Goal: Find specific page/section: Find specific page/section

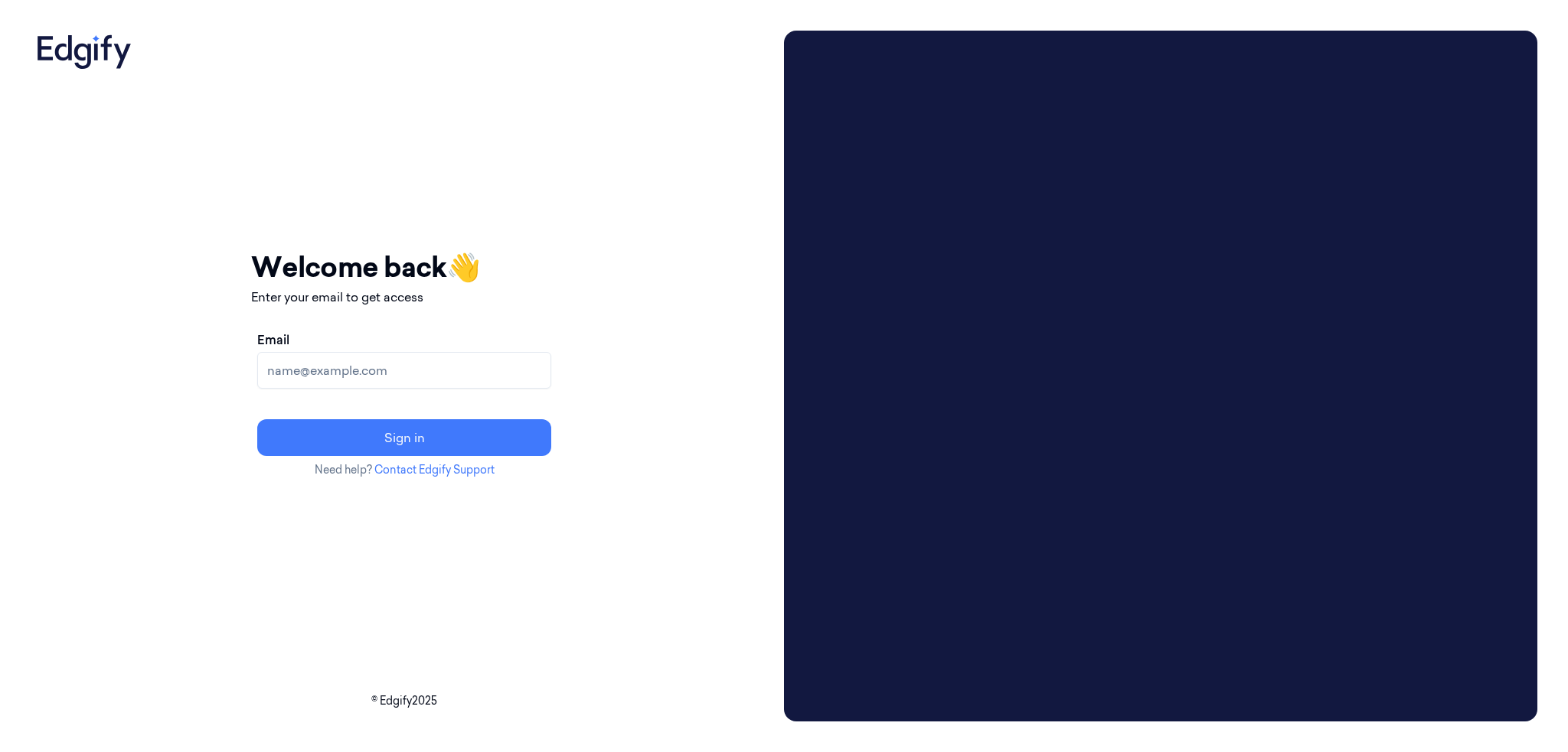
click at [467, 393] on div "Email Sign in" at bounding box center [404, 393] width 306 height 138
click at [459, 366] on input "Email" at bounding box center [404, 370] width 294 height 36
type input "b"
type input "brown.lamont@heb.com"
click at [257, 420] on button "Sign in" at bounding box center [404, 438] width 294 height 36
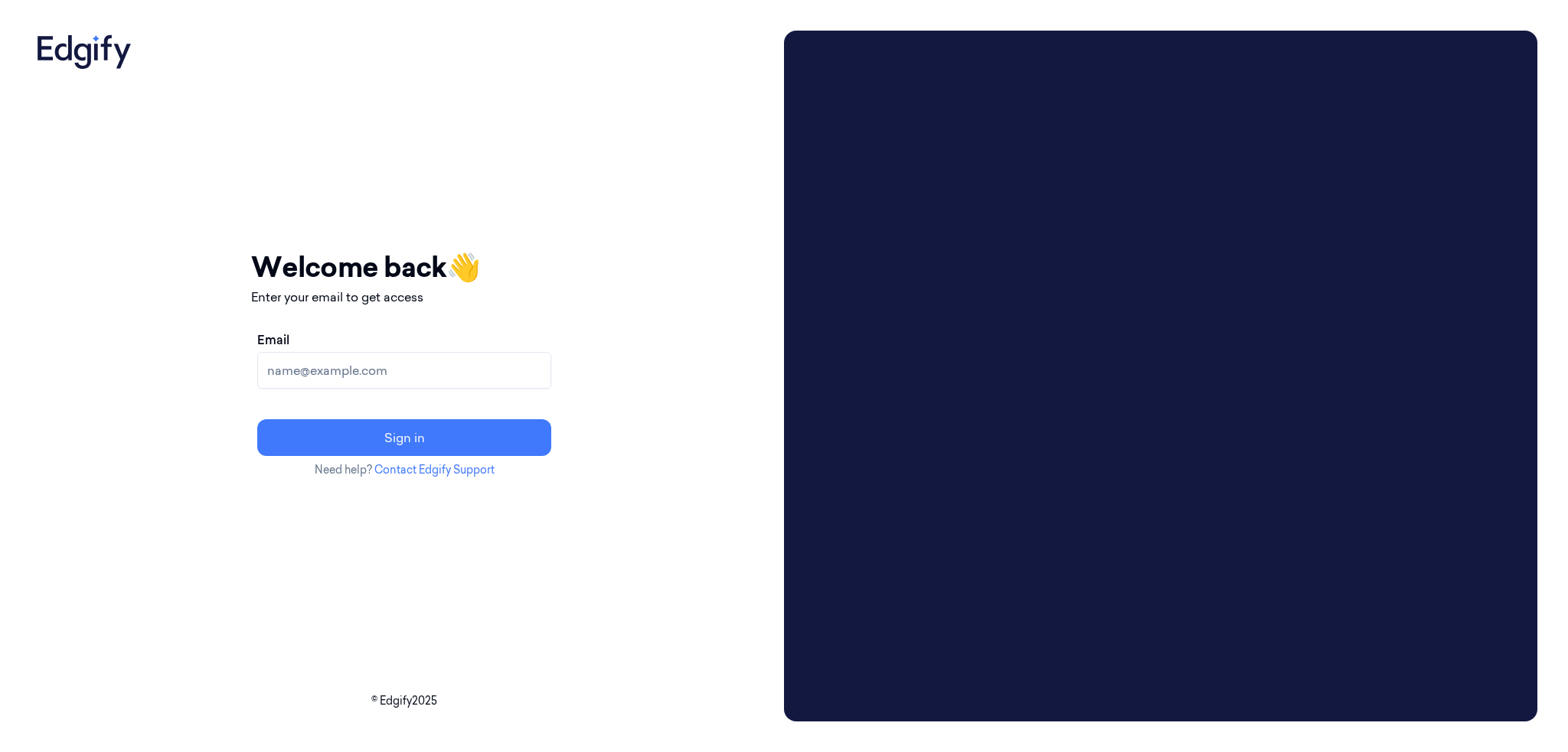
click at [440, 366] on input "Email" at bounding box center [404, 370] width 294 height 36
type input "brown.lamont@heb.com"
click at [257, 420] on button "Sign in" at bounding box center [404, 438] width 294 height 36
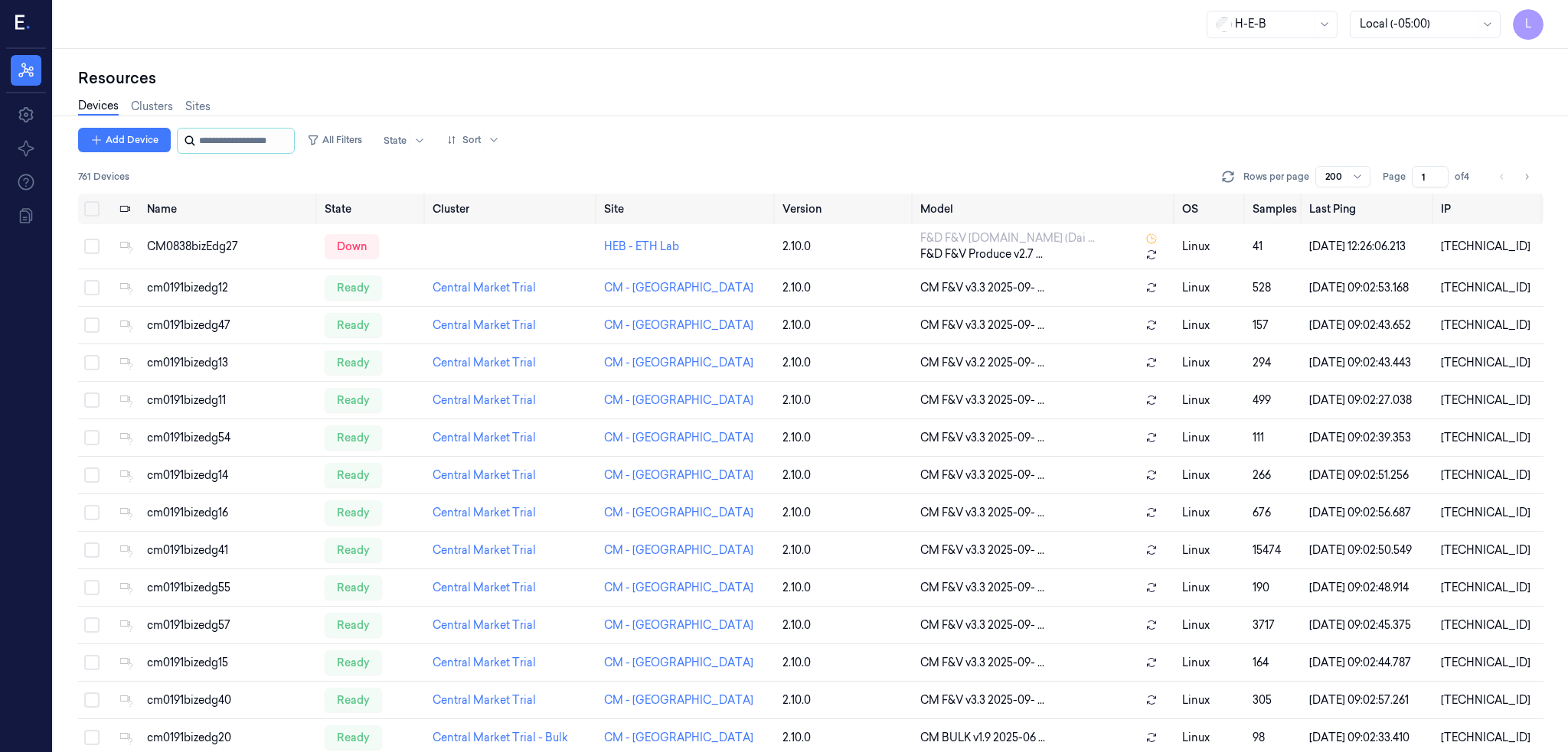
click at [260, 137] on input "string" at bounding box center [245, 141] width 92 height 25
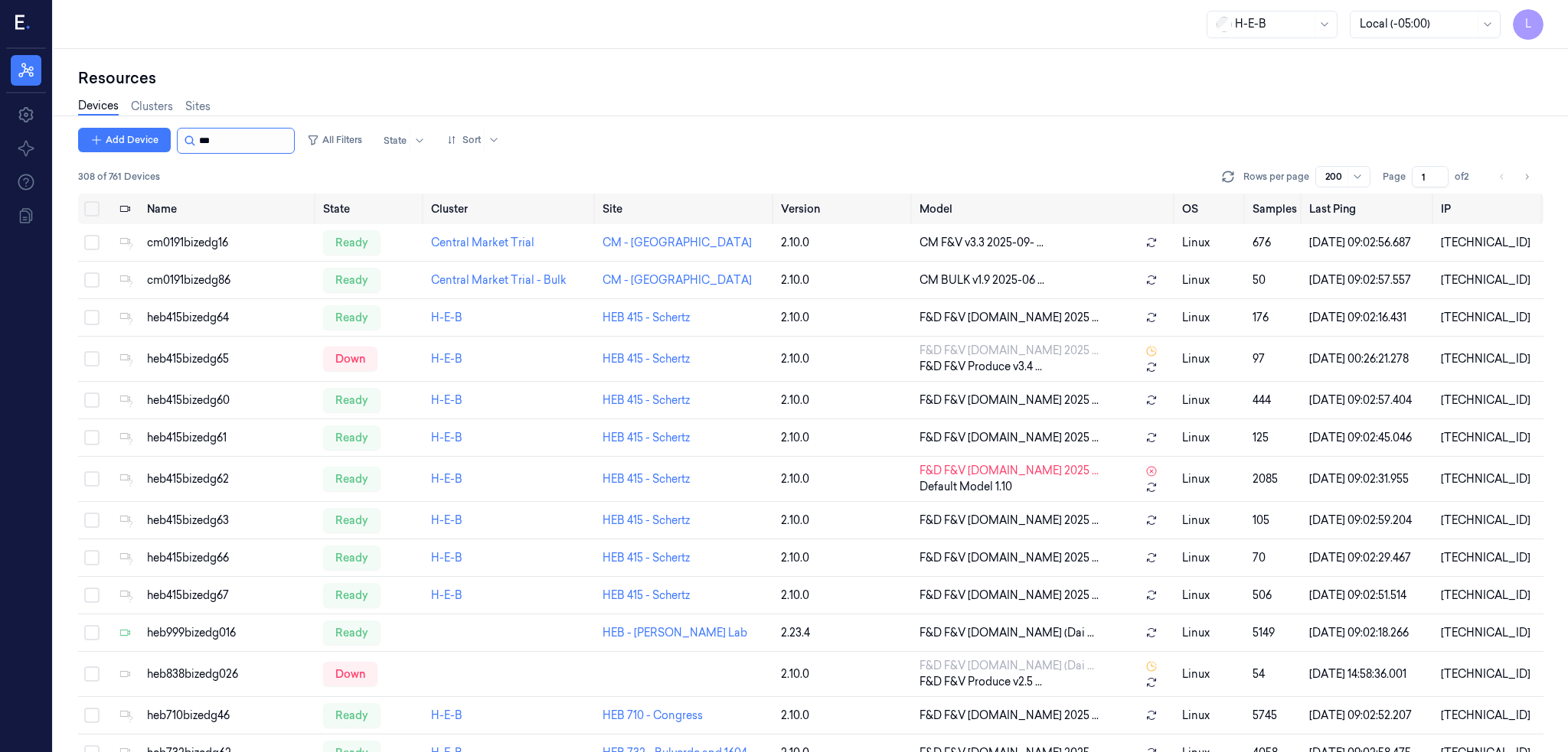
type input "***"
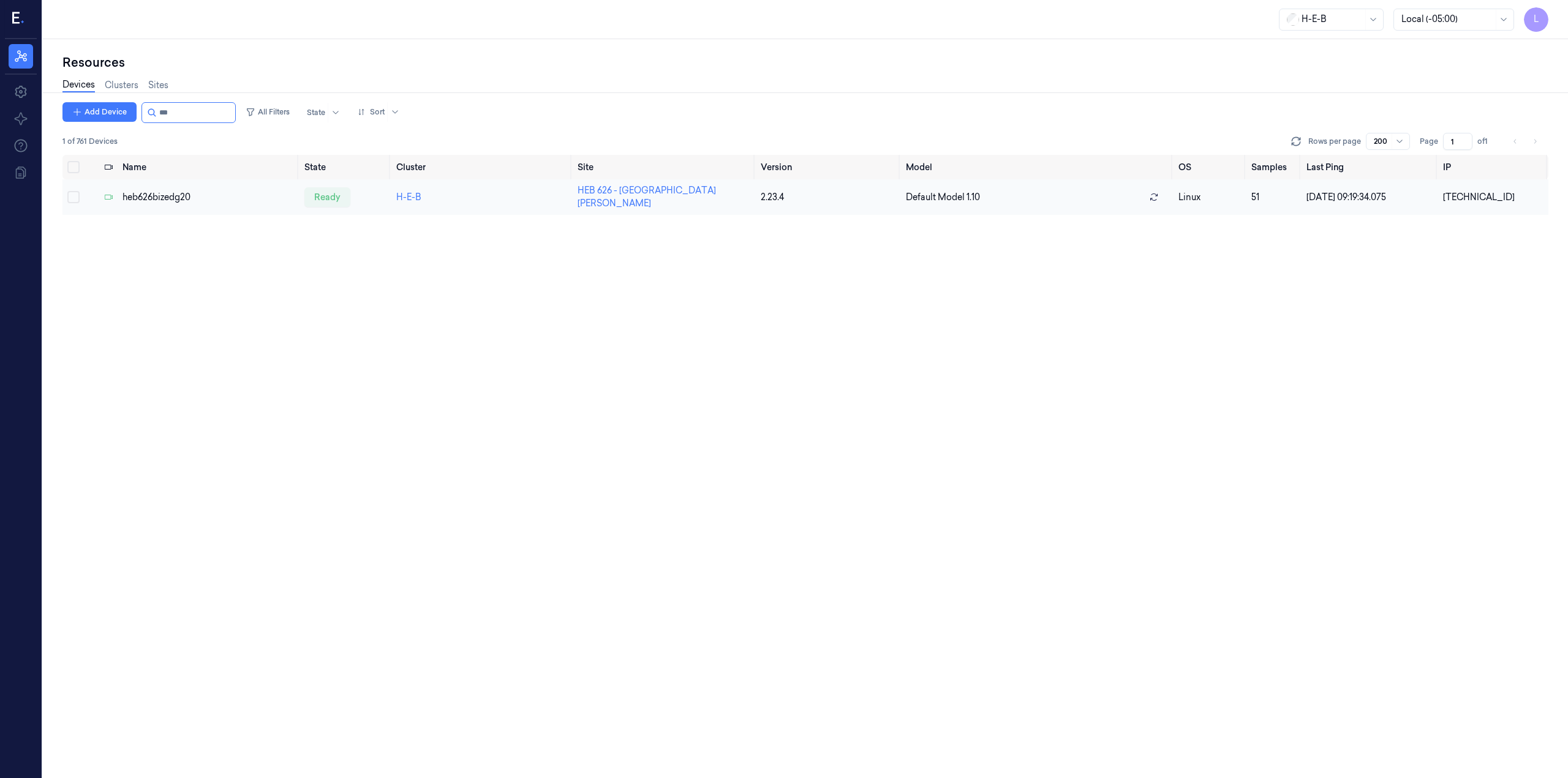
click at [167, 191] on div "heb626bizedg20" at bounding box center [209, 197] width 173 height 13
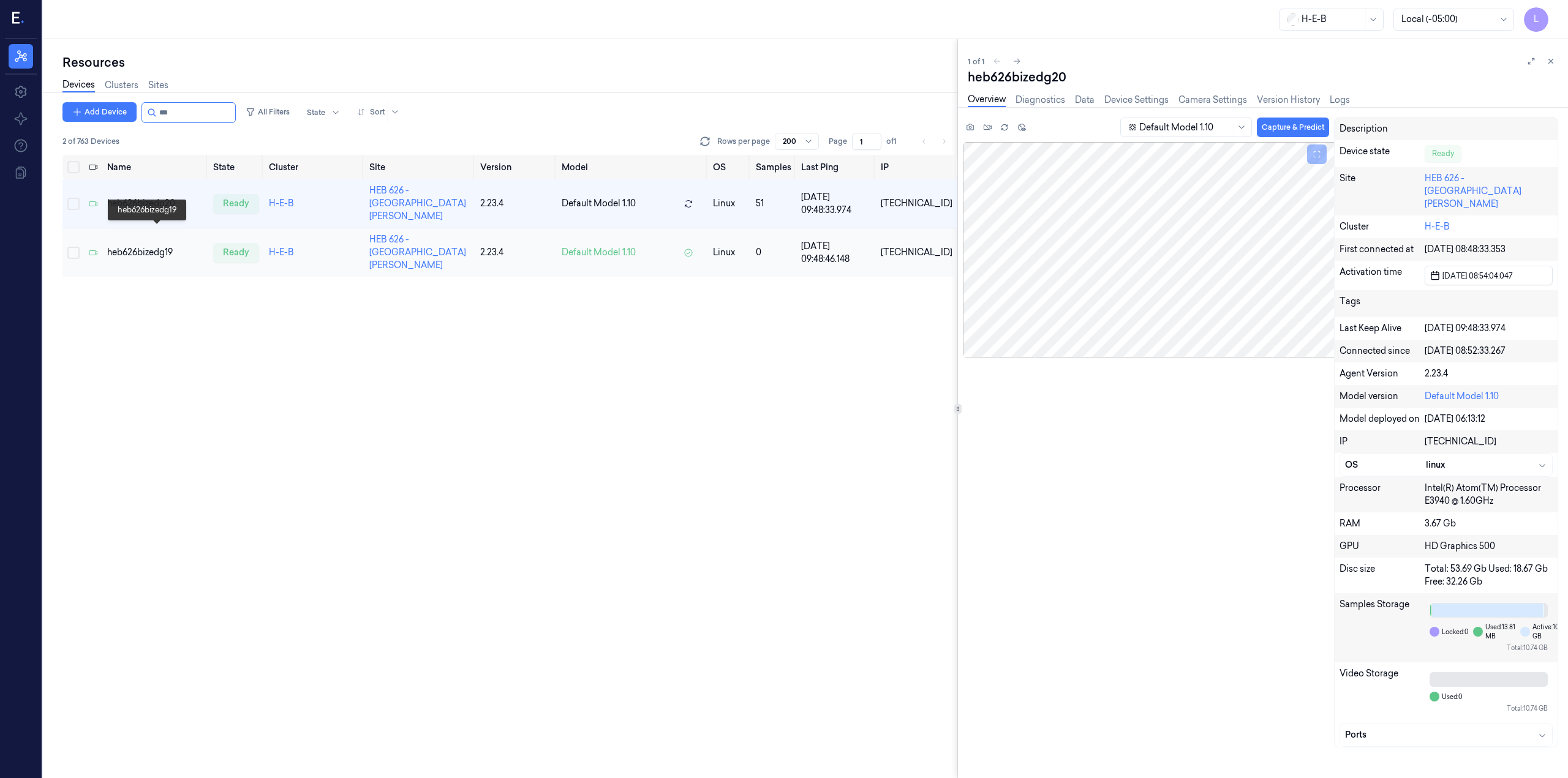
click at [132, 246] on div "heb626bizedg19" at bounding box center [155, 252] width 96 height 13
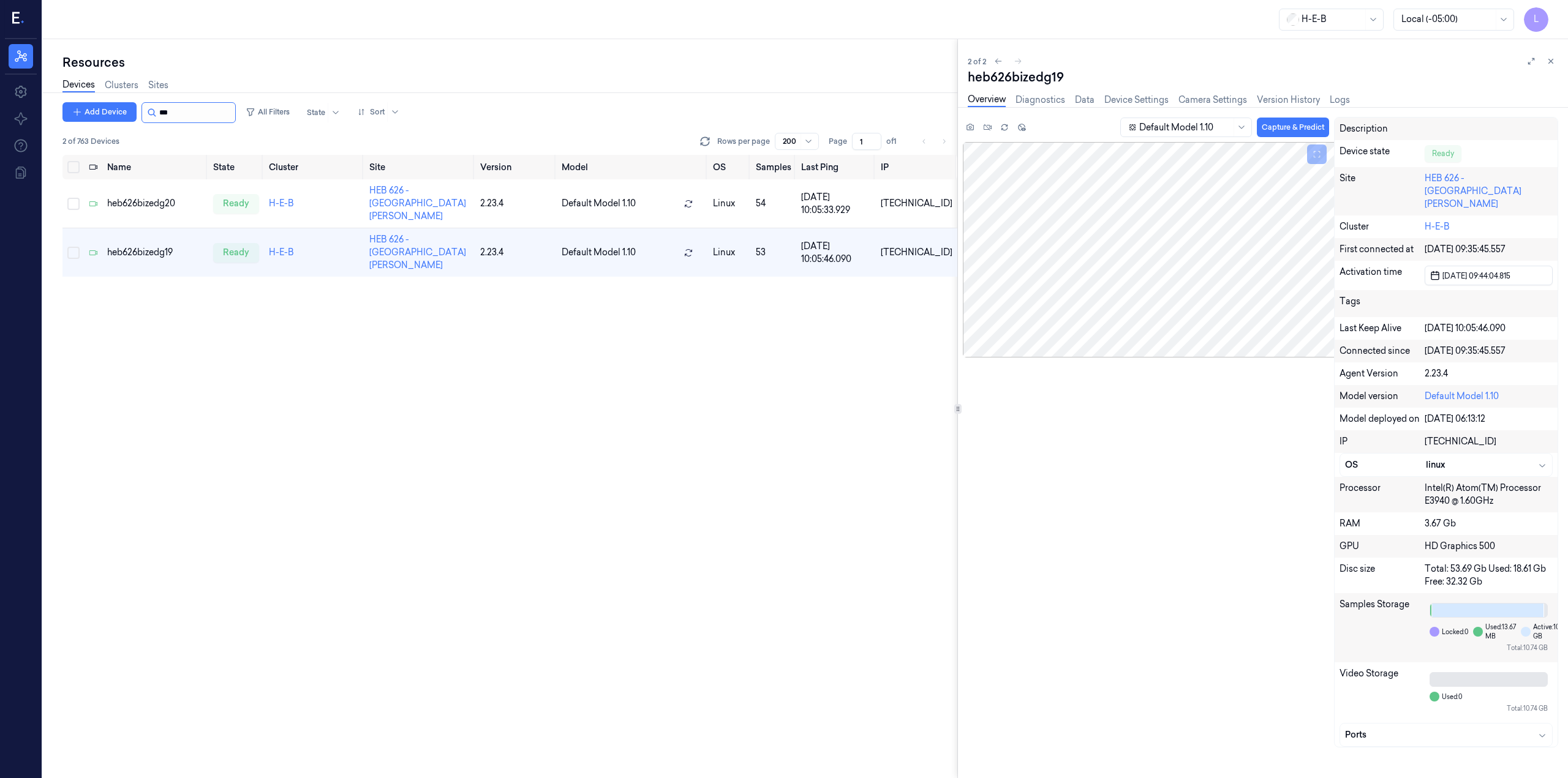
click at [190, 108] on input "string" at bounding box center [196, 113] width 74 height 20
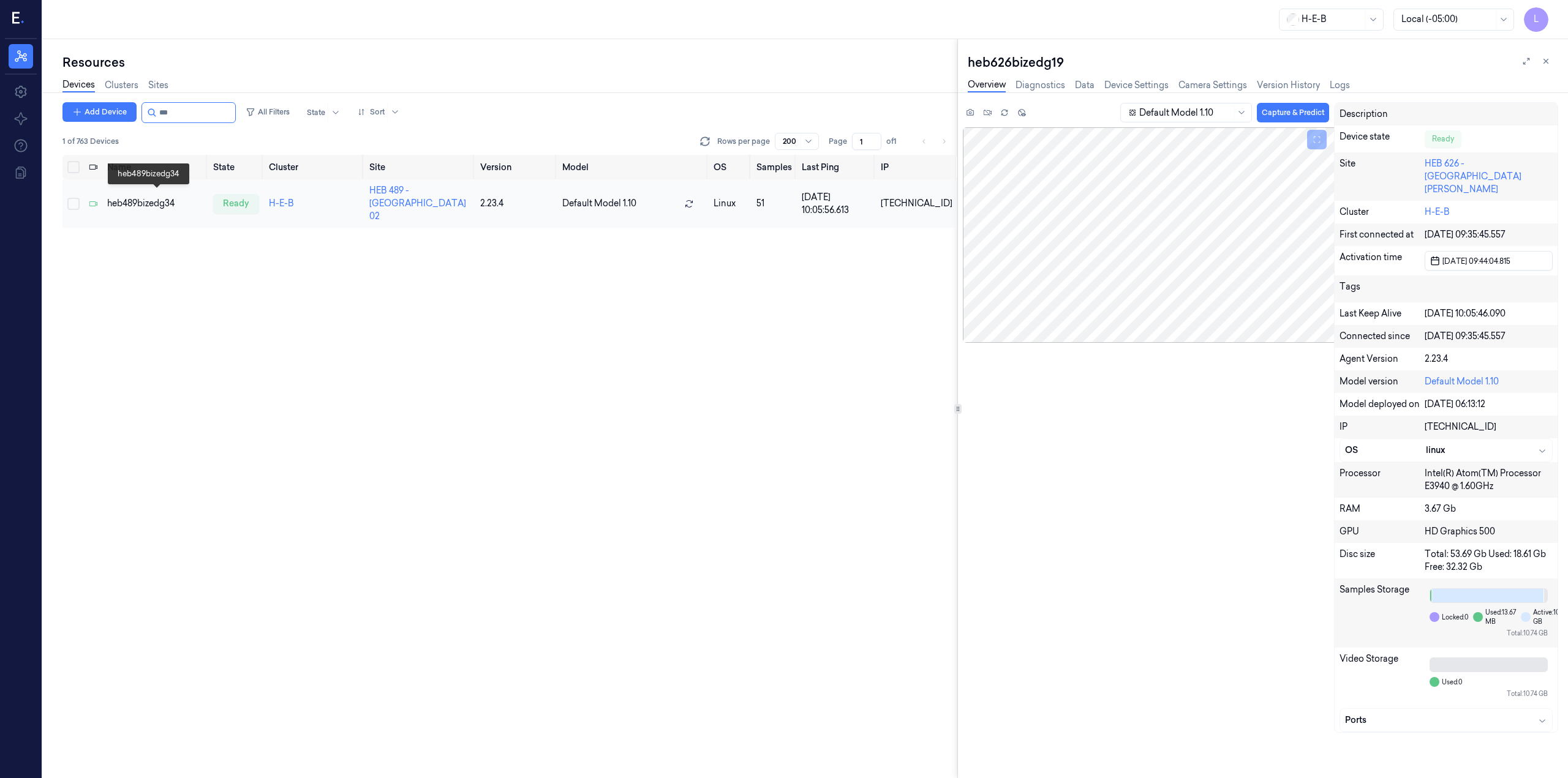
type input "***"
click at [153, 197] on div "heb489bizedg34" at bounding box center [155, 203] width 96 height 13
